Goal: Navigation & Orientation: Find specific page/section

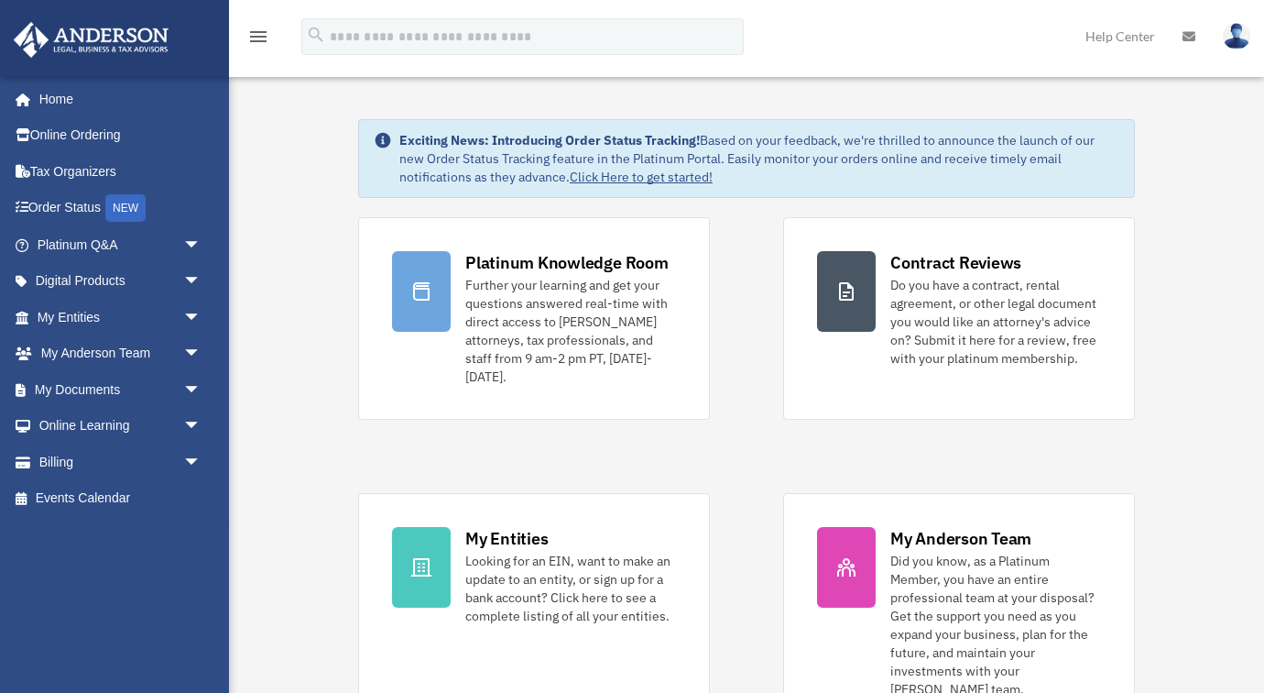
click at [756, 520] on div "Platinum Knowledge Room Further your learning and get your questions answered r…" at bounding box center [746, 474] width 777 height 515
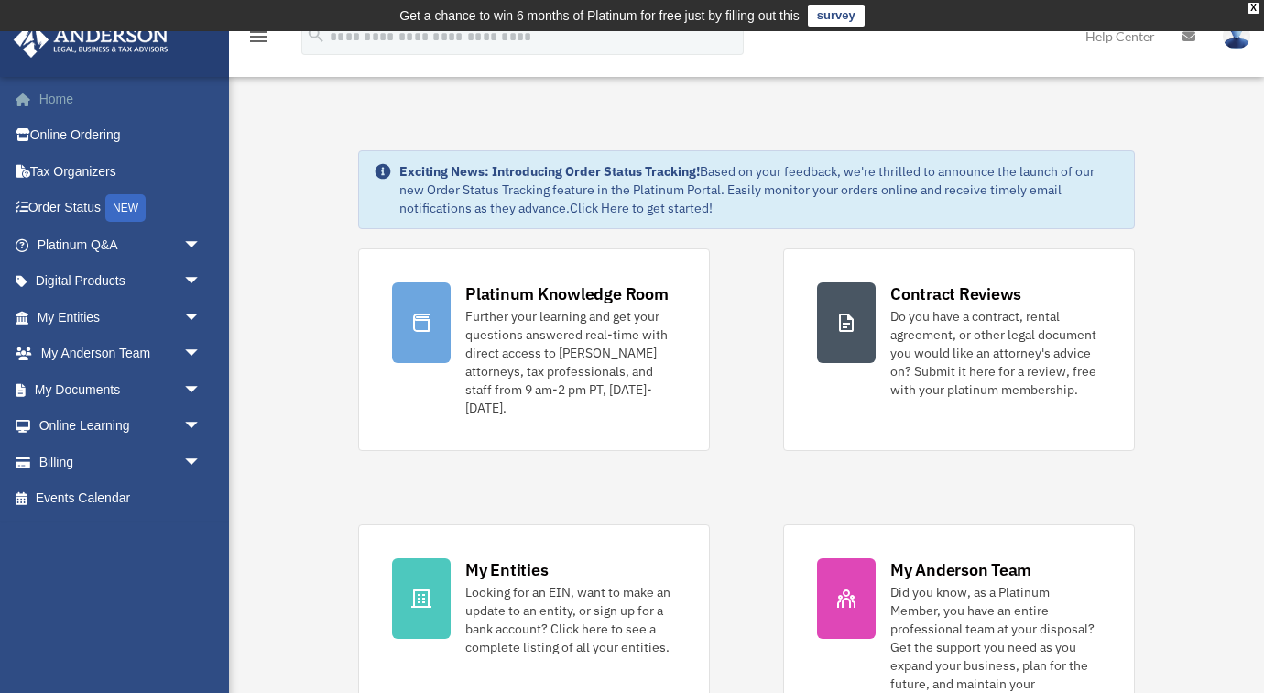
click at [63, 96] on link "Home" at bounding box center [121, 99] width 216 height 37
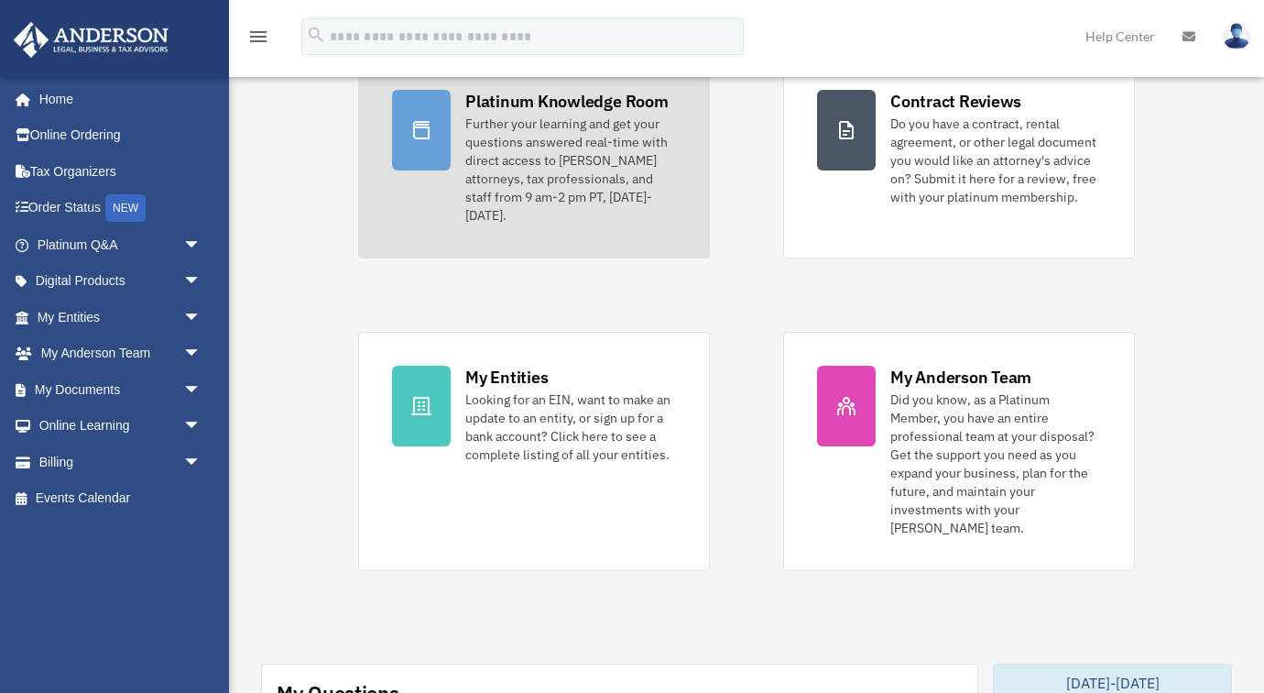
scroll to position [325, 0]
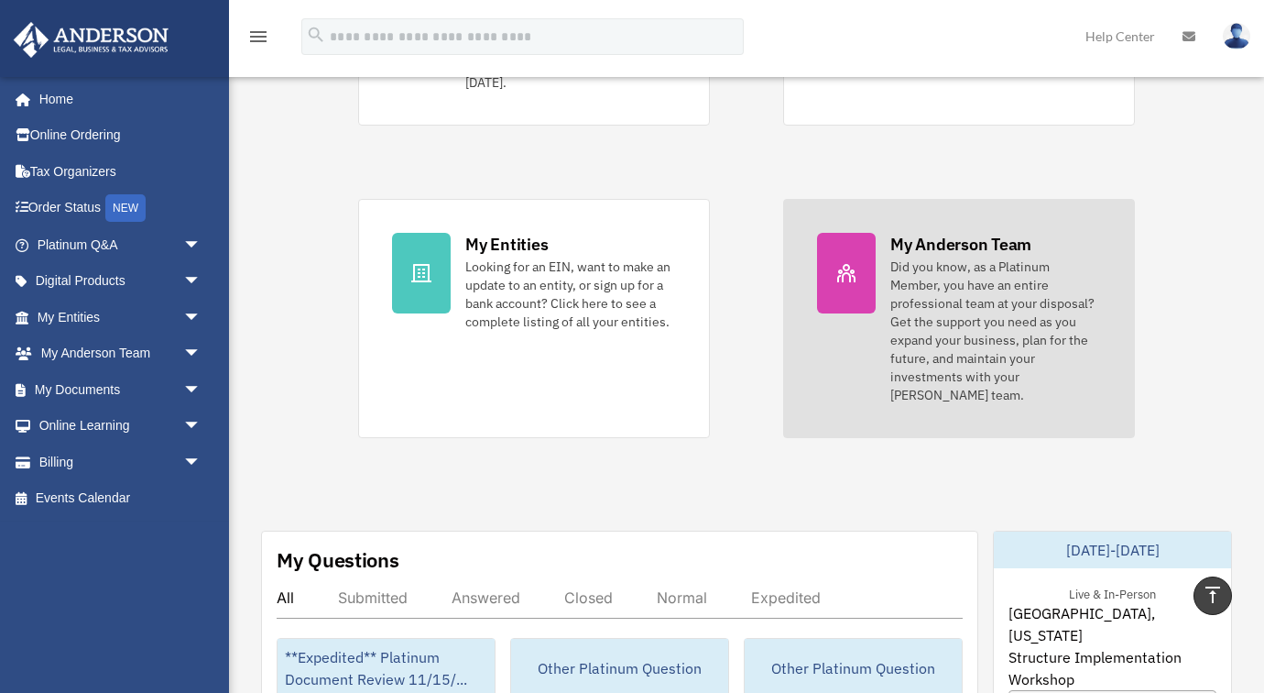
click at [976, 309] on div "Did you know, as a Platinum Member, you have an entire professional team at you…" at bounding box center [996, 330] width 211 height 147
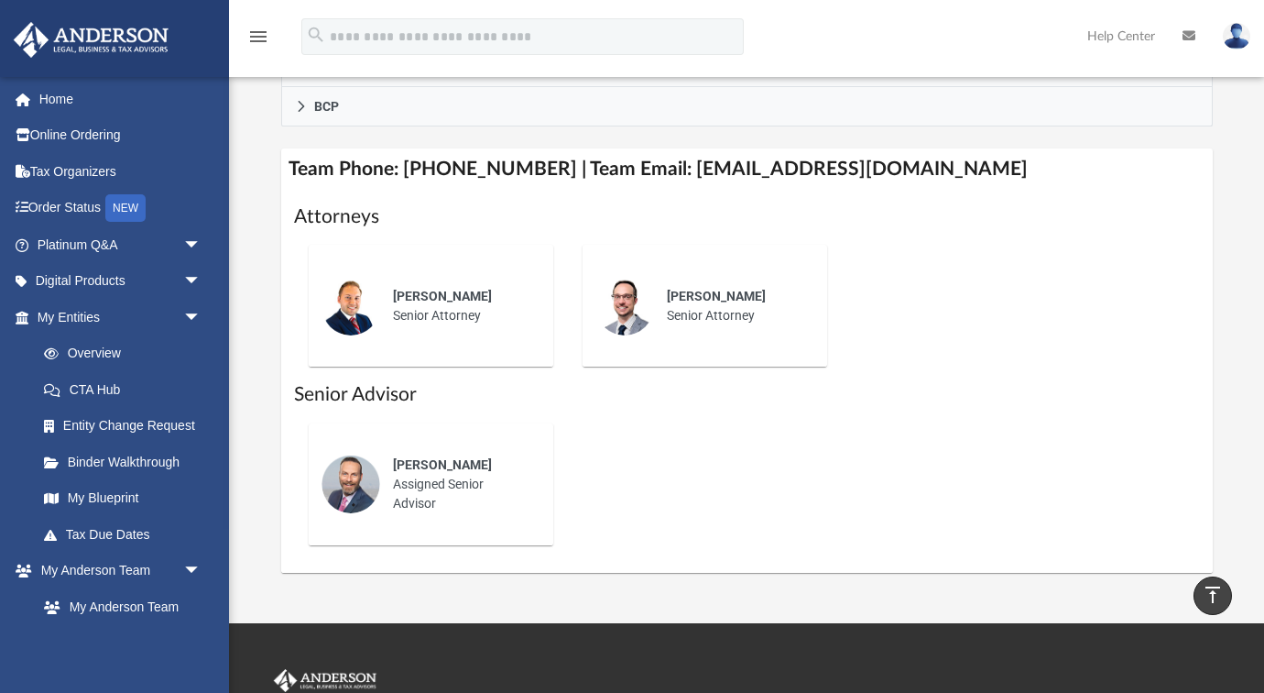
scroll to position [733, 0]
